Goal: Information Seeking & Learning: Learn about a topic

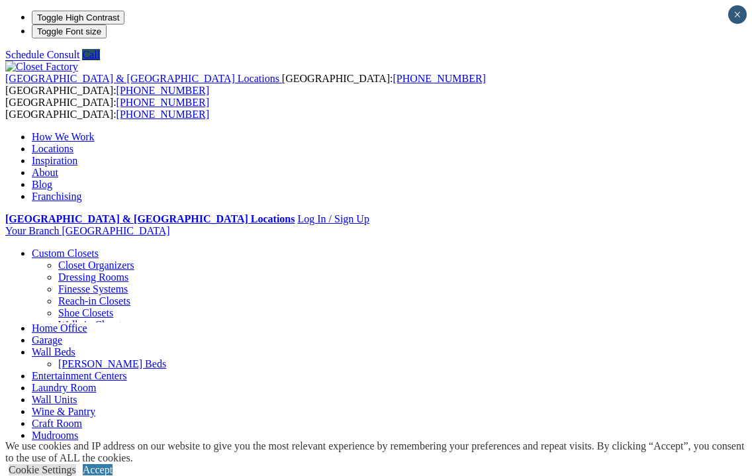
click at [58, 259] on link "Closet Organizers" at bounding box center [96, 264] width 76 height 11
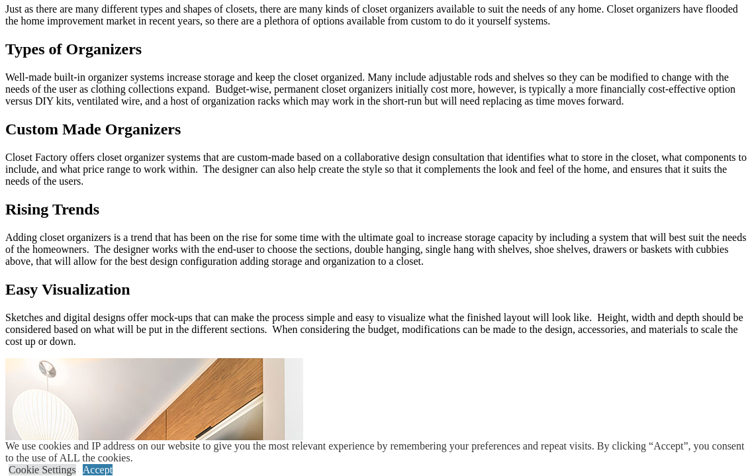
scroll to position [1299, 0]
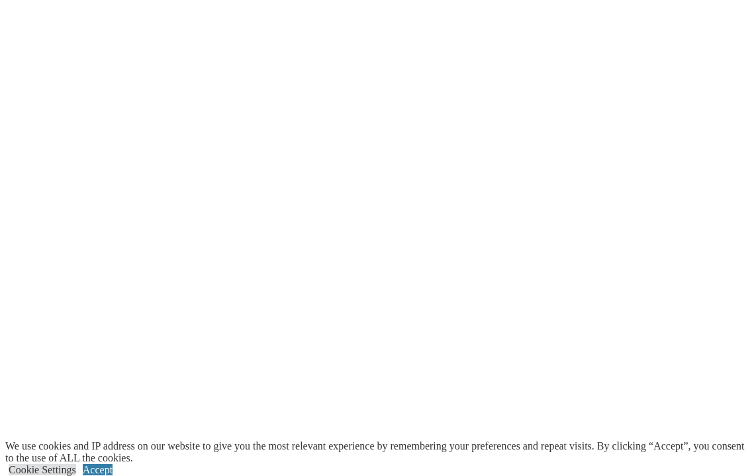
scroll to position [3478, 0]
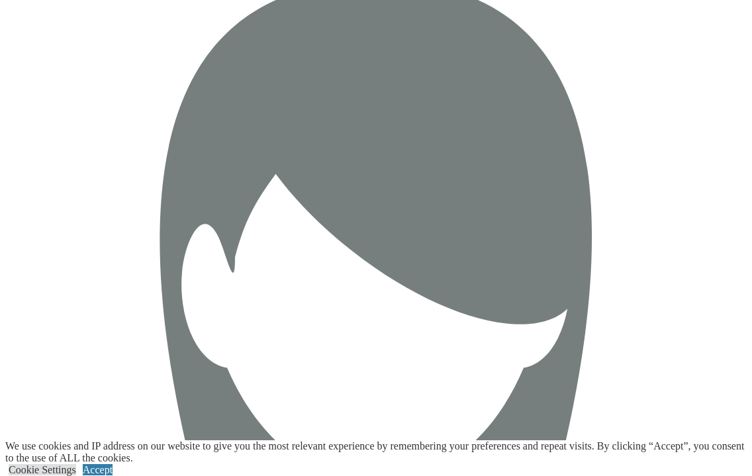
scroll to position [1733, 0]
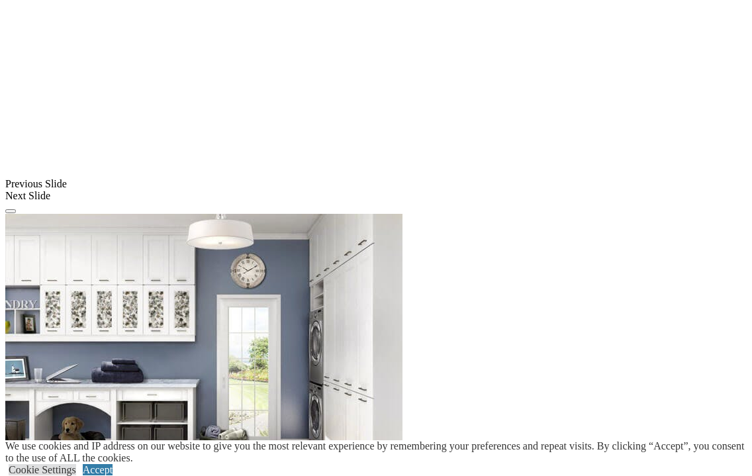
scroll to position [1078, 0]
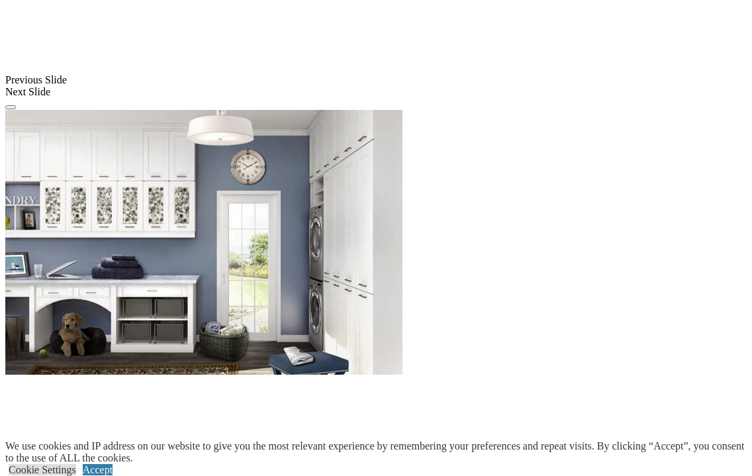
scroll to position [778, 0]
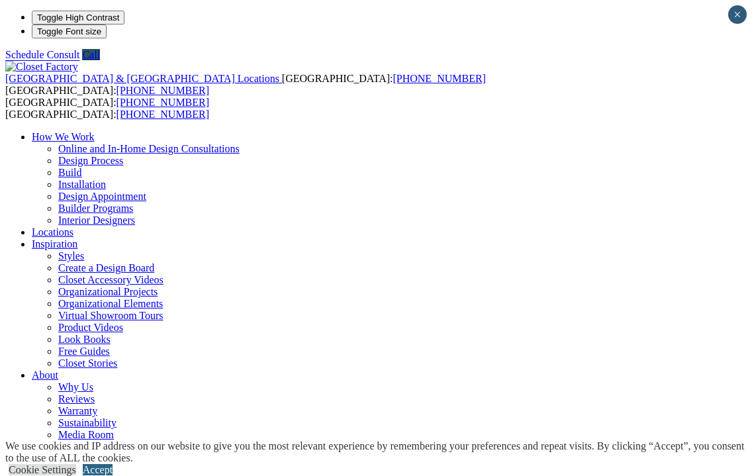
click at [113, 464] on link "Accept" at bounding box center [98, 469] width 30 height 11
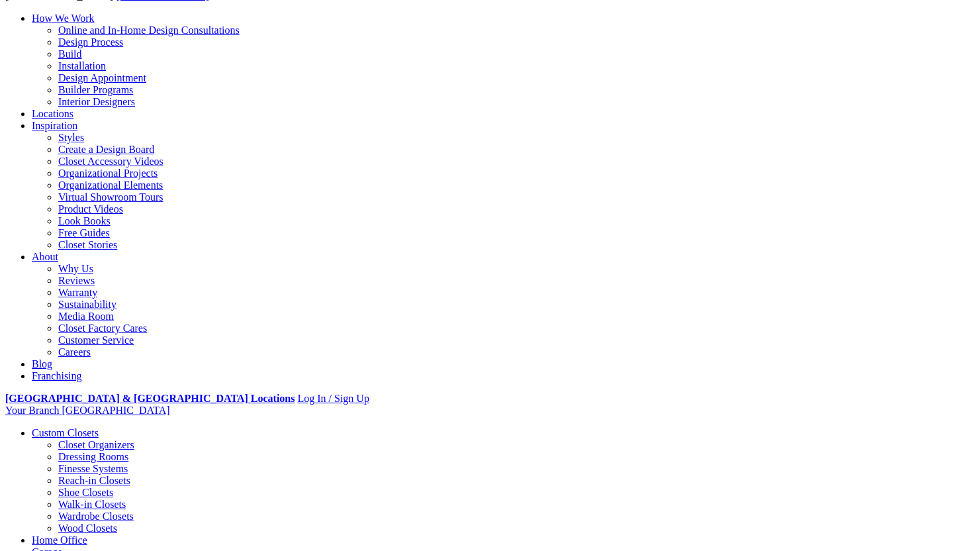
scroll to position [118, 0]
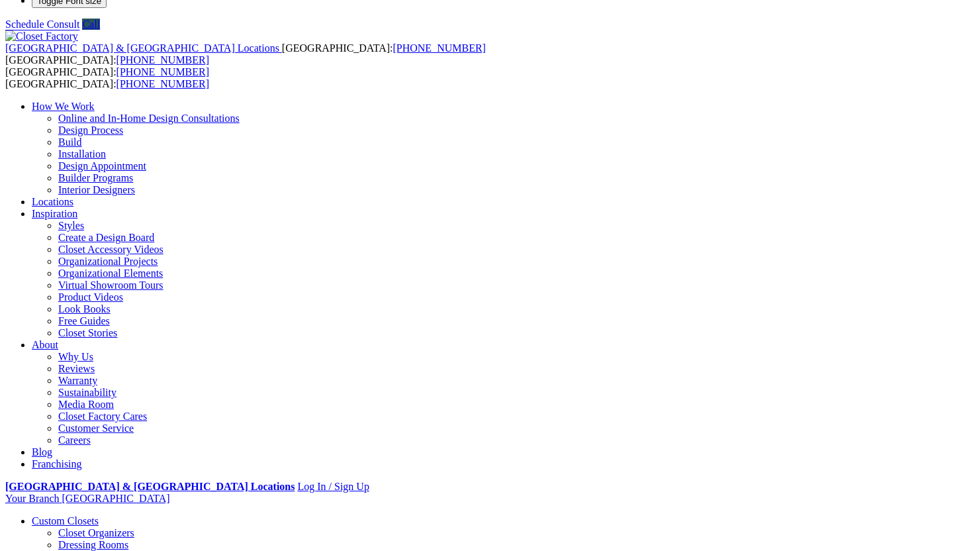
scroll to position [0, 0]
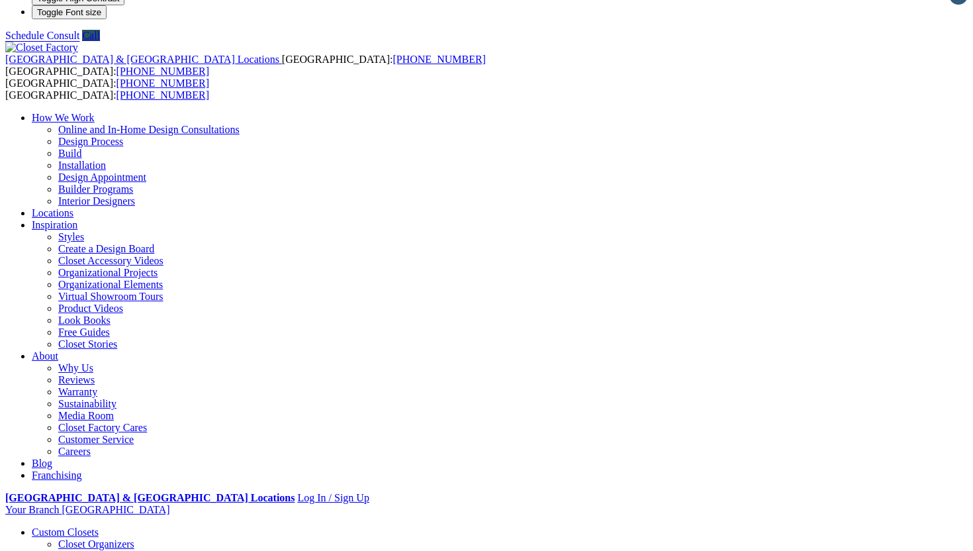
click at [70, 538] on link "Closet Organizers" at bounding box center [96, 543] width 76 height 11
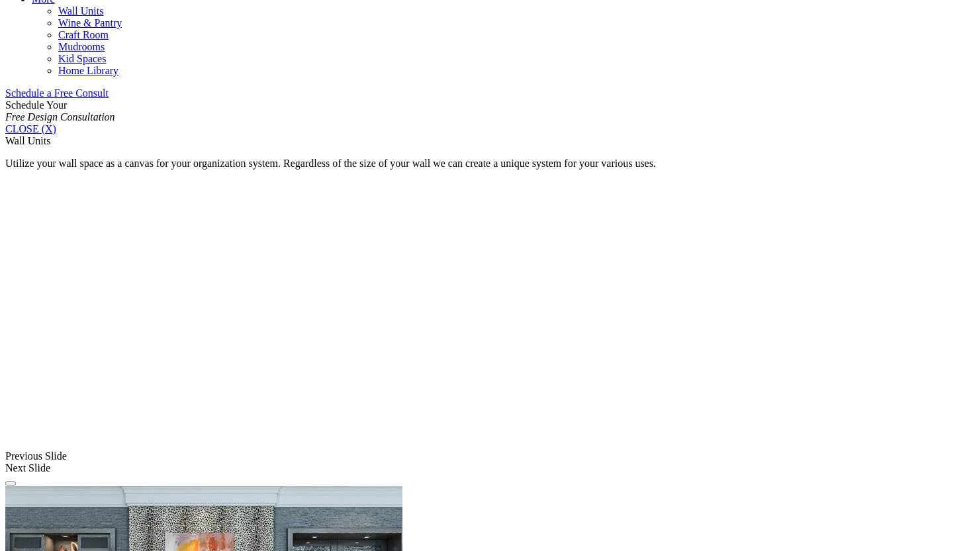
scroll to position [800, 0]
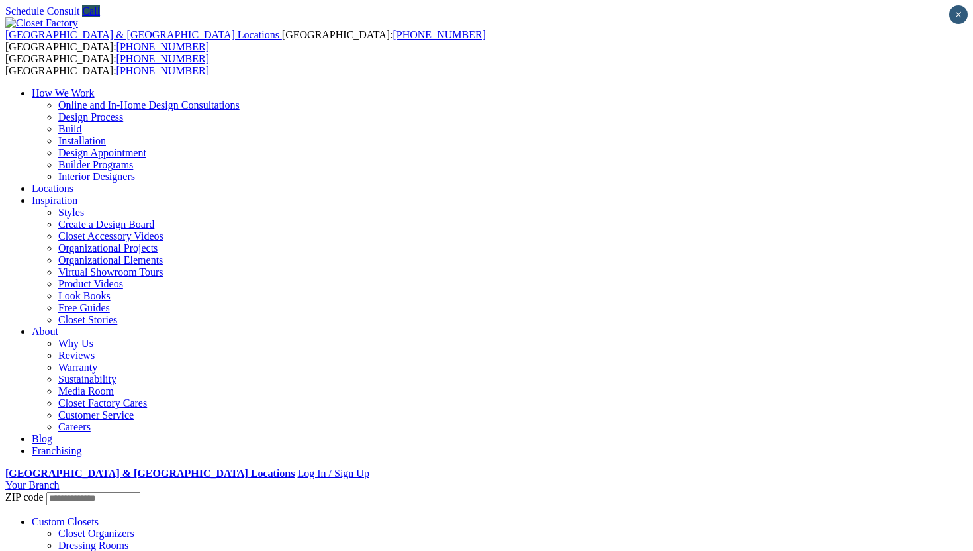
click at [99, 516] on link "Custom Closets" at bounding box center [65, 521] width 67 height 11
